Goal: Task Accomplishment & Management: Use online tool/utility

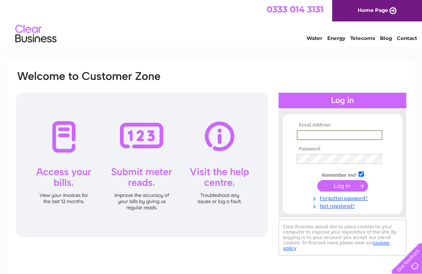
type input "[EMAIL_ADDRESS][DOMAIN_NAME]"
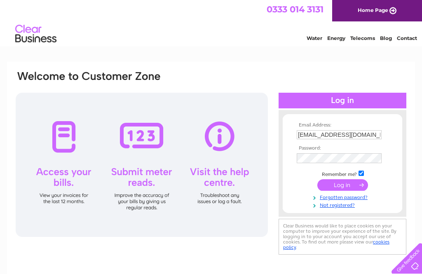
click at [343, 186] on input "submit" at bounding box center [343, 185] width 51 height 12
click at [340, 184] on input "submit" at bounding box center [343, 185] width 51 height 12
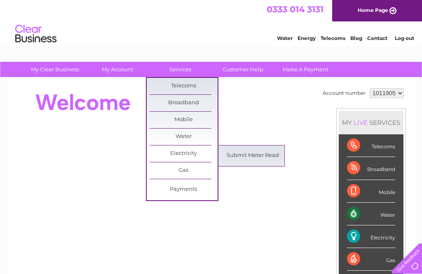
click at [256, 156] on link "Submit Meter Read" at bounding box center [253, 156] width 68 height 16
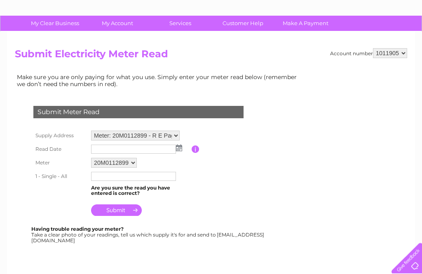
scroll to position [46, 0]
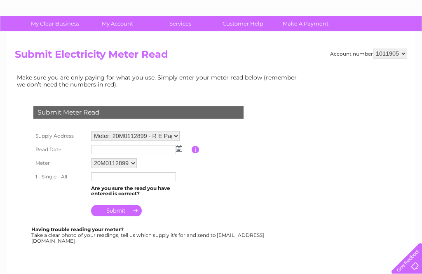
click at [119, 150] on input "text" at bounding box center [133, 149] width 85 height 9
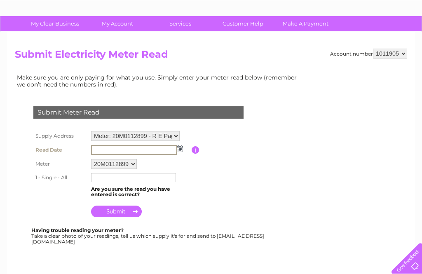
click at [181, 150] on img at bounding box center [180, 149] width 6 height 7
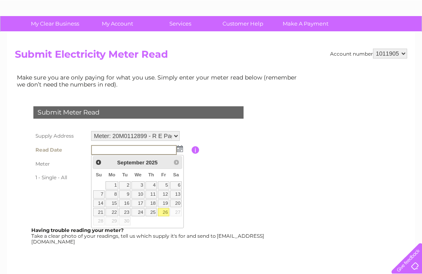
click at [166, 210] on link "26" at bounding box center [164, 212] width 12 height 8
type input "2025/09/26"
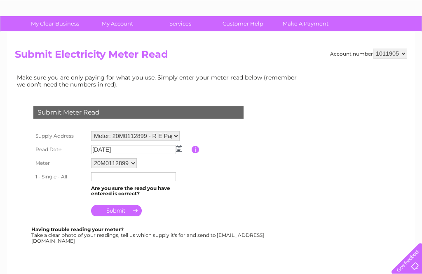
click at [112, 181] on input "text" at bounding box center [133, 176] width 85 height 9
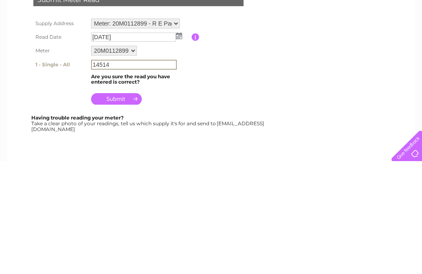
type input "14514"
click at [117, 206] on input "submit" at bounding box center [116, 212] width 51 height 12
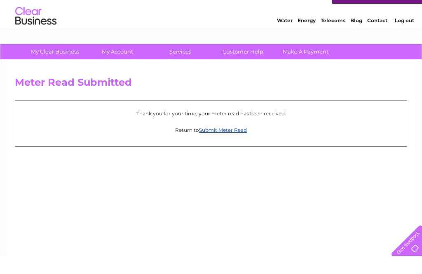
scroll to position [18, 0]
